Goal: Obtain resource: Download file/media

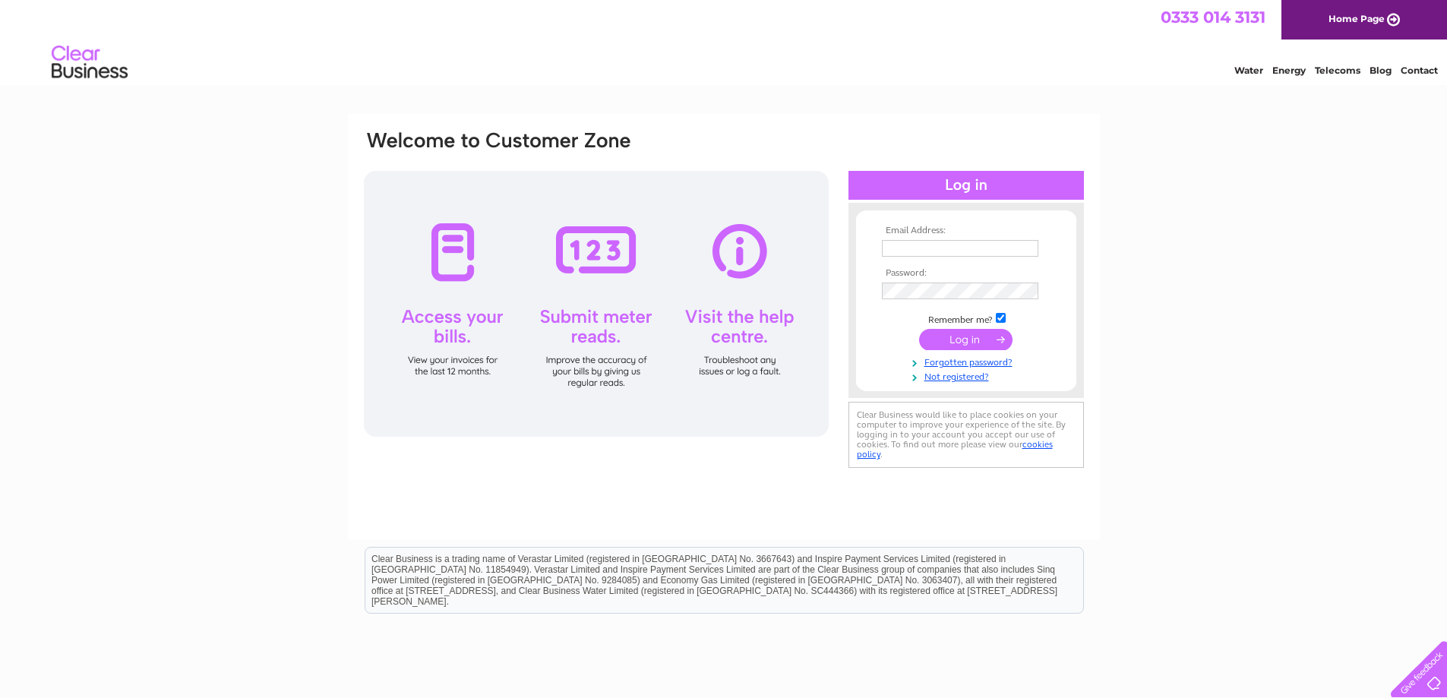
type input "andrewkeeley@btconnect.com"
click at [945, 346] on input "submit" at bounding box center [965, 339] width 93 height 21
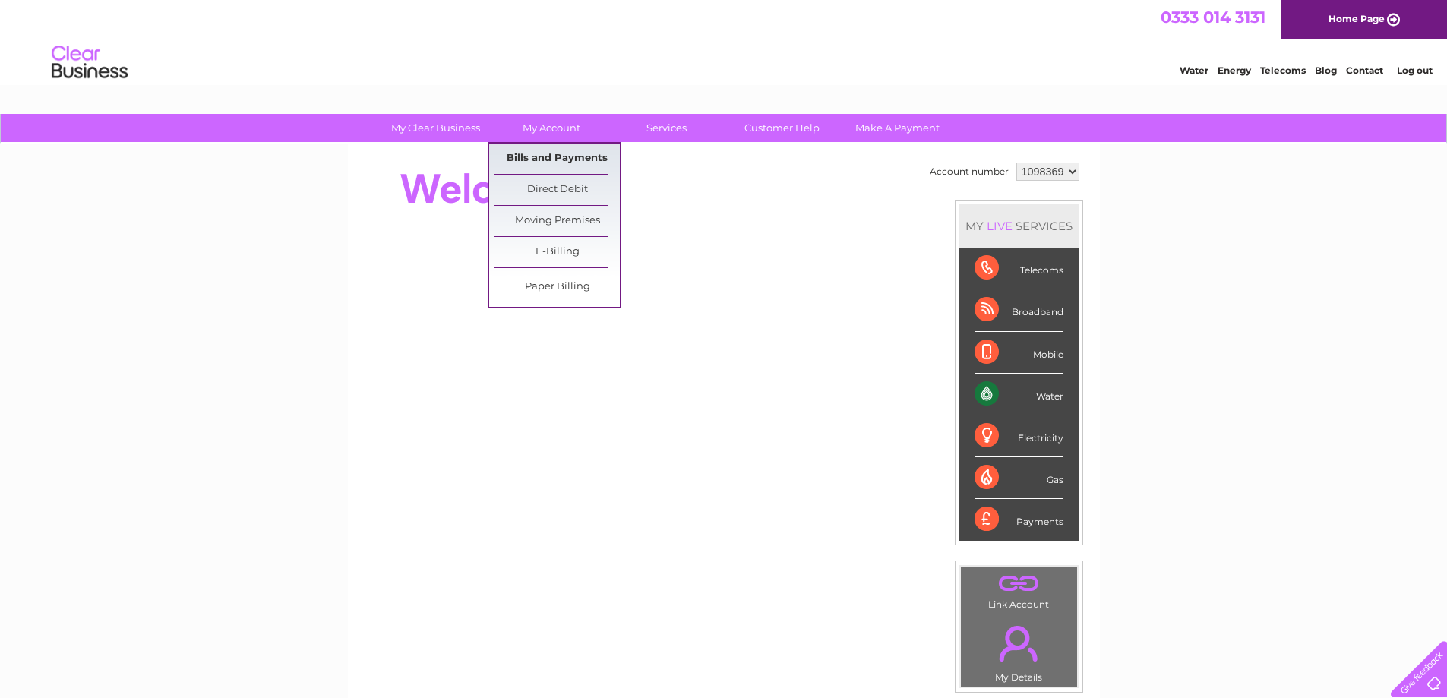
click at [578, 160] on link "Bills and Payments" at bounding box center [556, 159] width 125 height 30
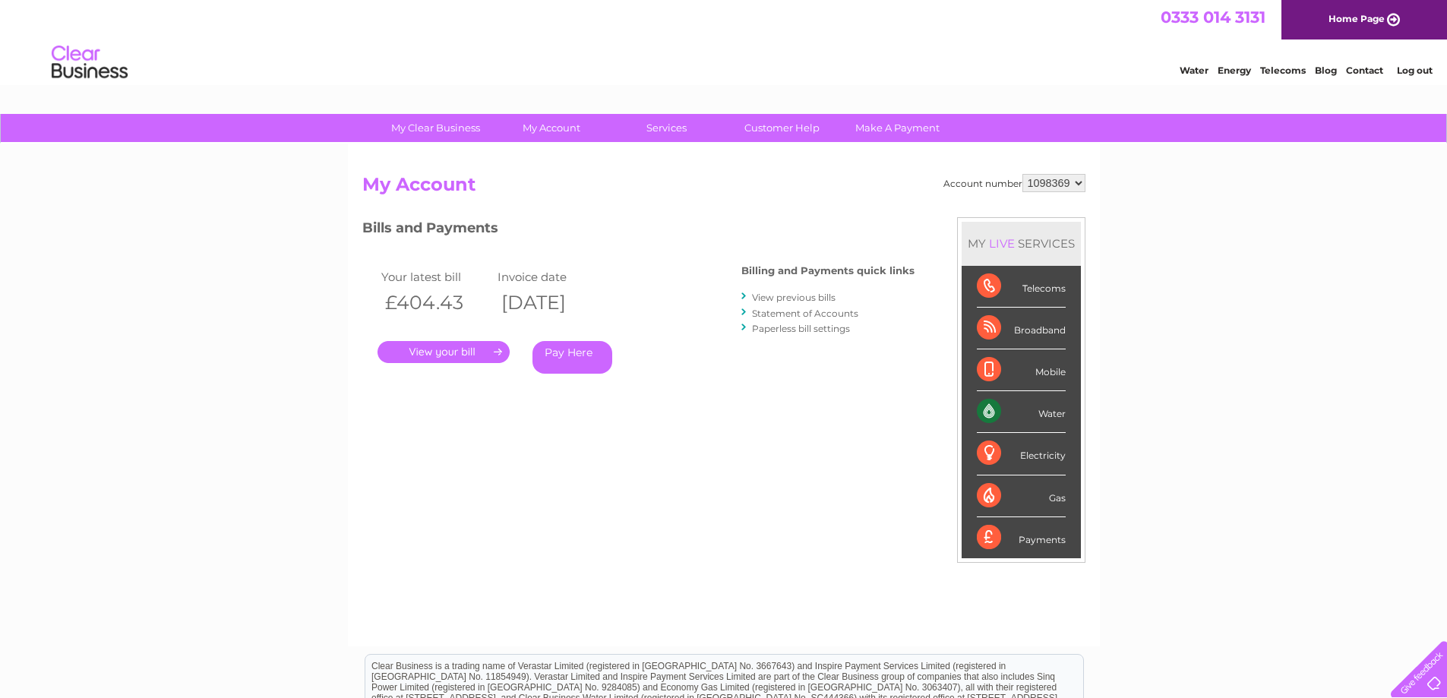
click at [463, 355] on link "." at bounding box center [443, 352] width 132 height 22
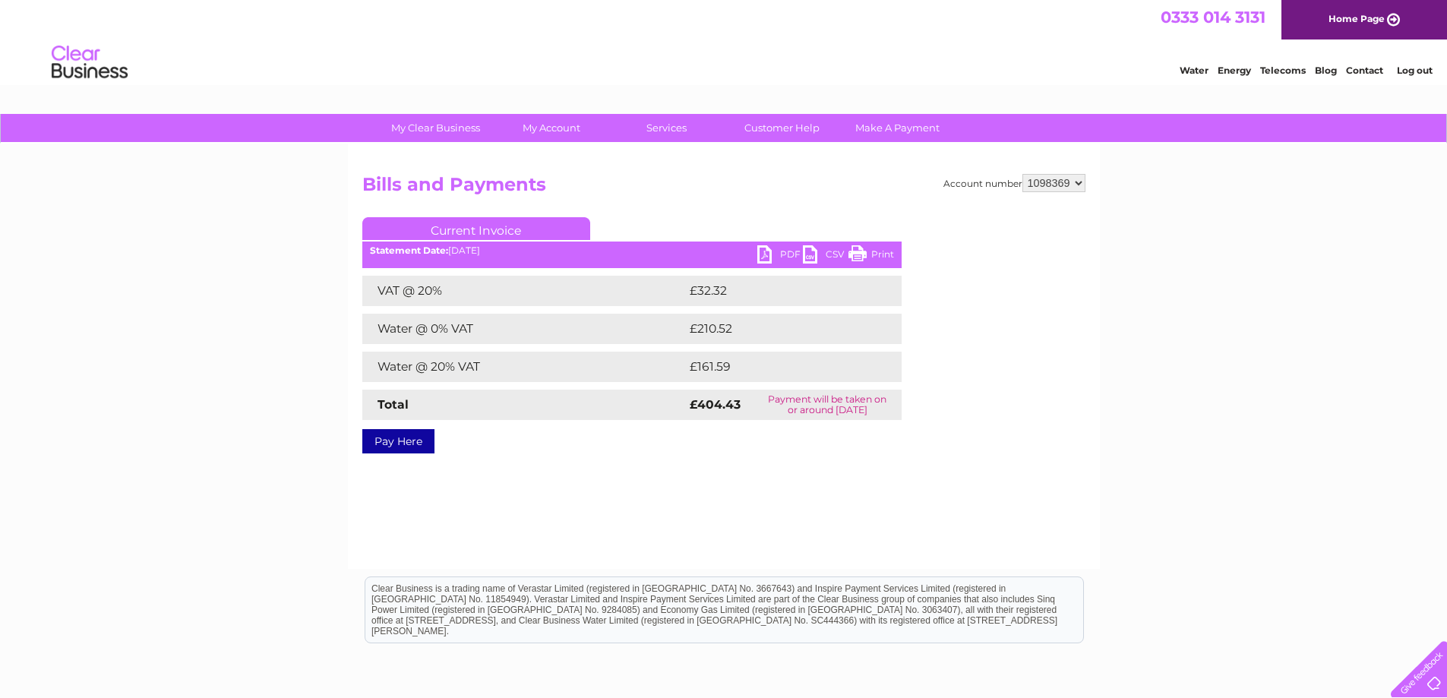
click at [778, 257] on link "PDF" at bounding box center [780, 256] width 46 height 22
